Goal: Navigation & Orientation: Find specific page/section

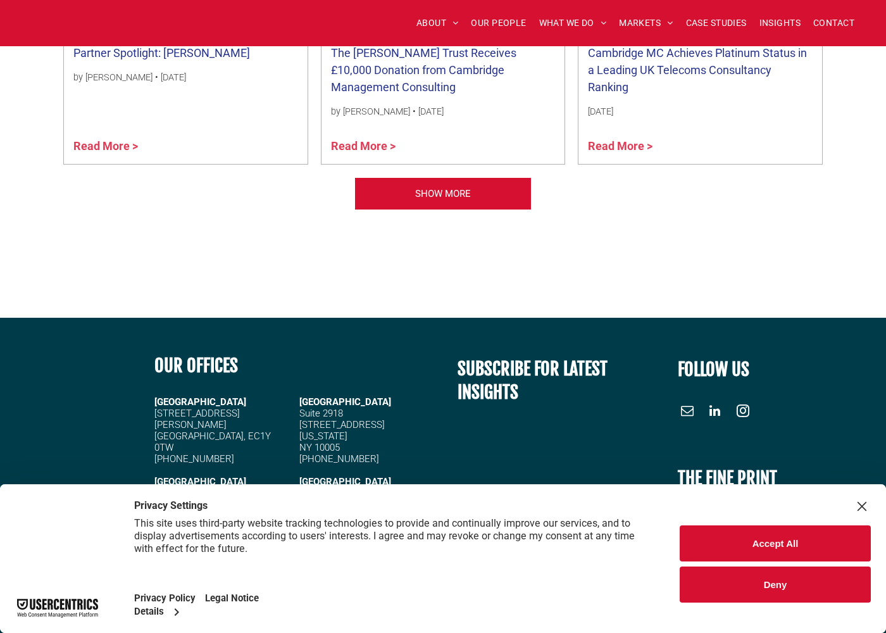
scroll to position [3753, 0]
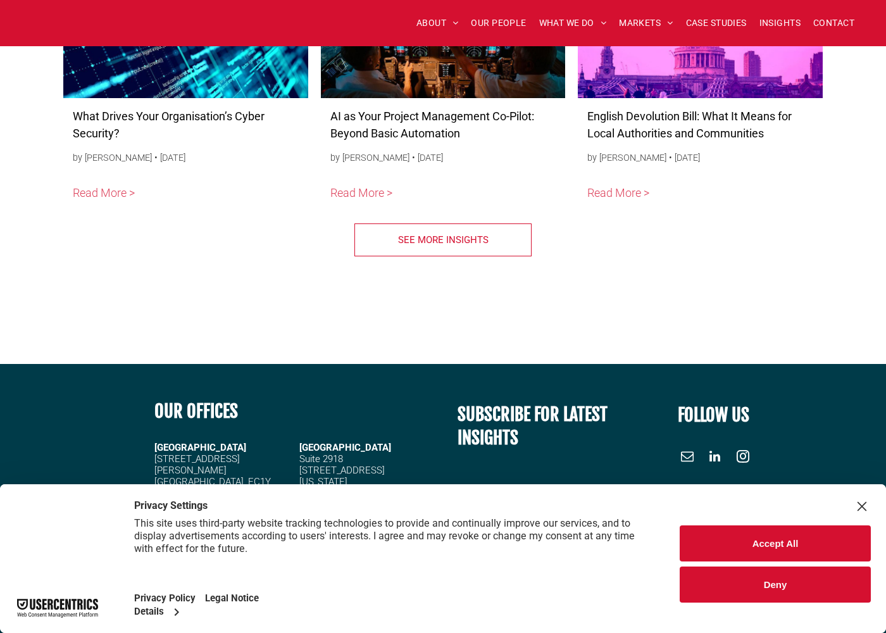
scroll to position [5764, 0]
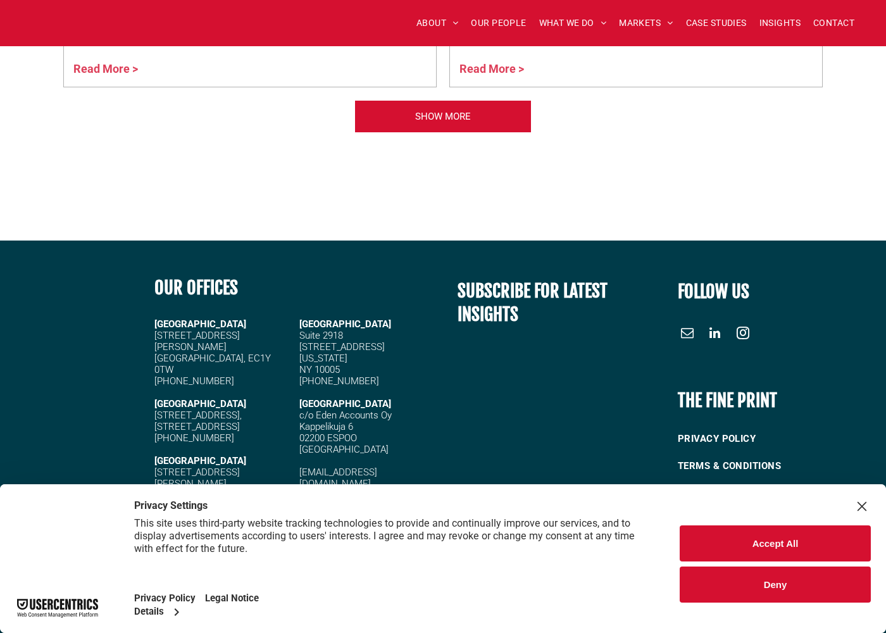
scroll to position [5551, 0]
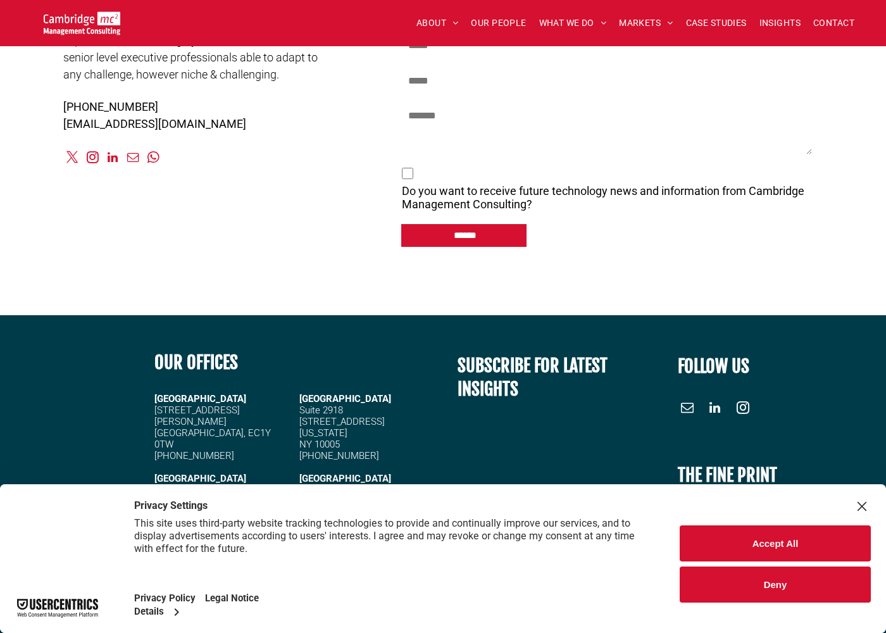
scroll to position [5789, 0]
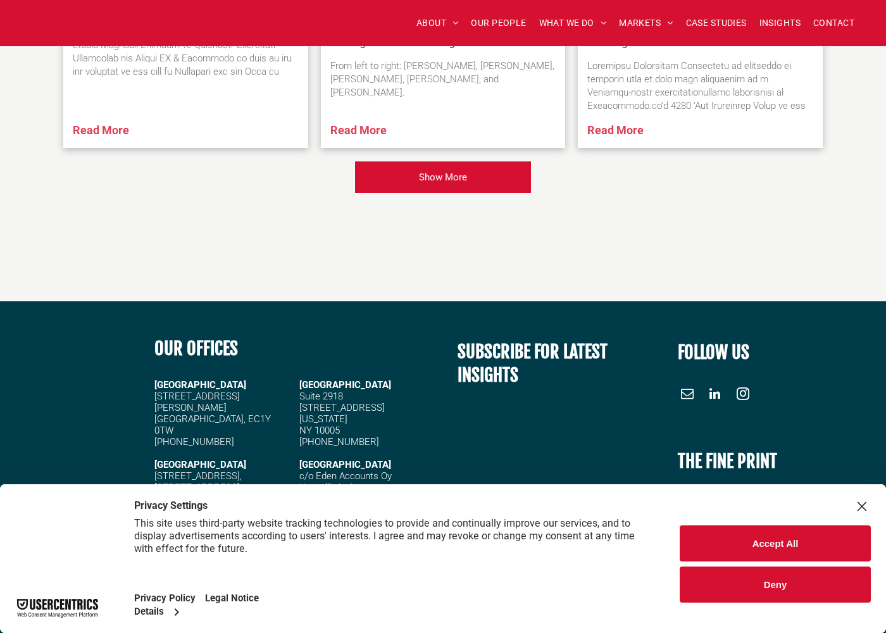
scroll to position [1671, 0]
